Goal: Transaction & Acquisition: Purchase product/service

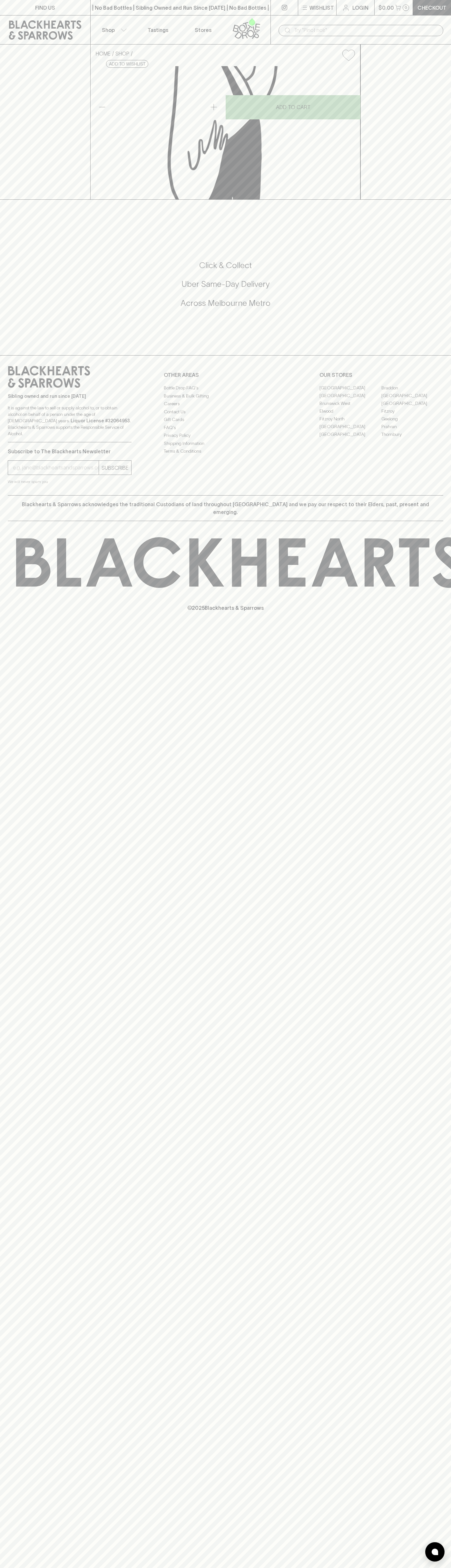
click at [407, 14] on button "$0.00 0" at bounding box center [394, 8] width 39 height 15
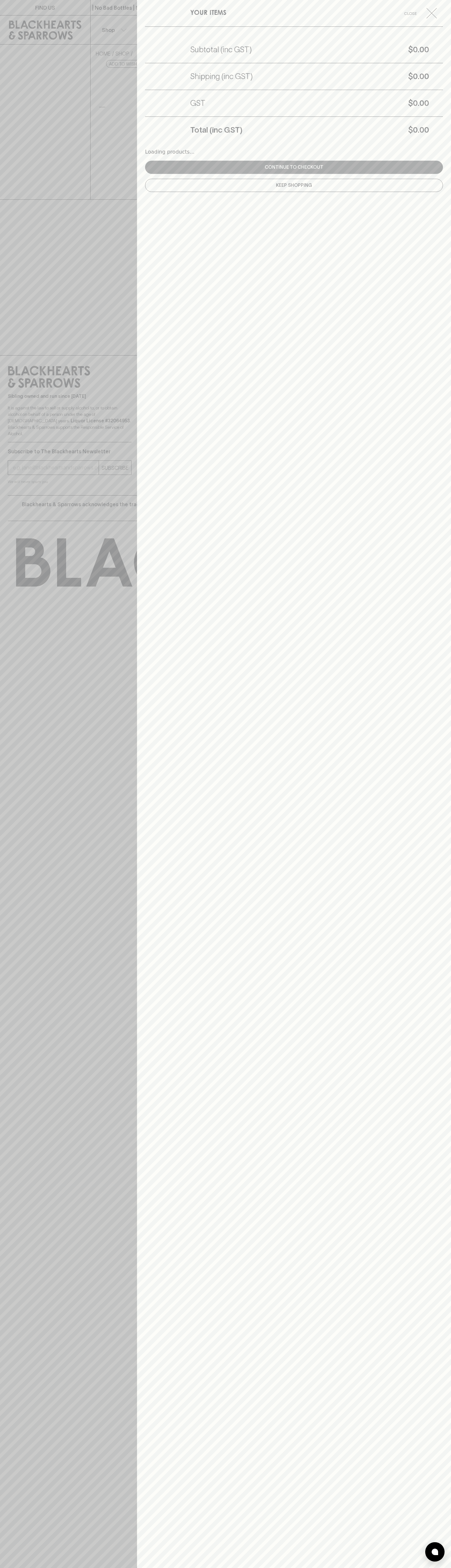
click at [402, 1567] on html "FIND US | No Bad Bottles | Sibling Owned and Run Since [DATE] | No Bad Bottles …" at bounding box center [226, 784] width 451 height 1568
click at [19, 1522] on div at bounding box center [226, 784] width 451 height 1568
